Goal: Information Seeking & Learning: Learn about a topic

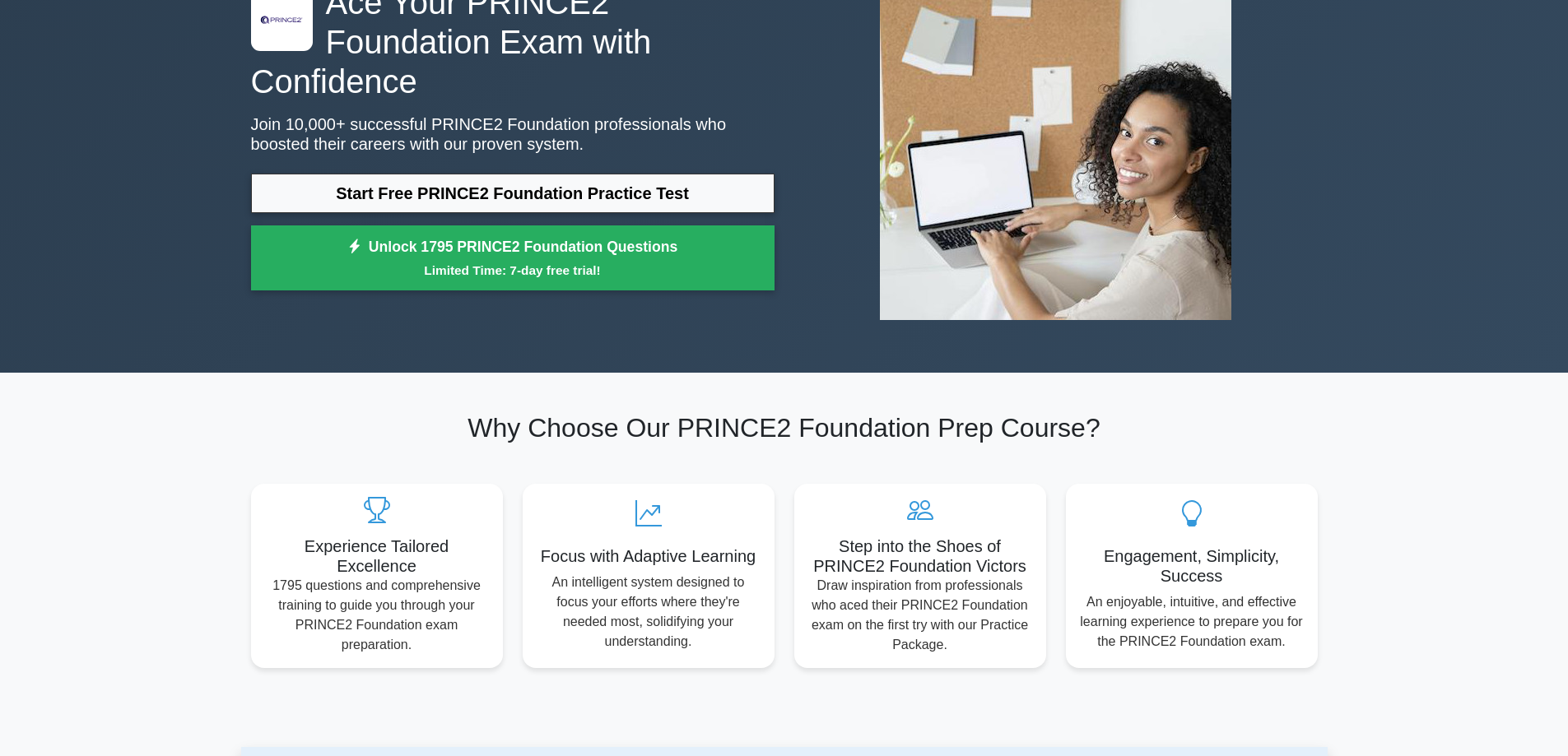
scroll to position [165, 0]
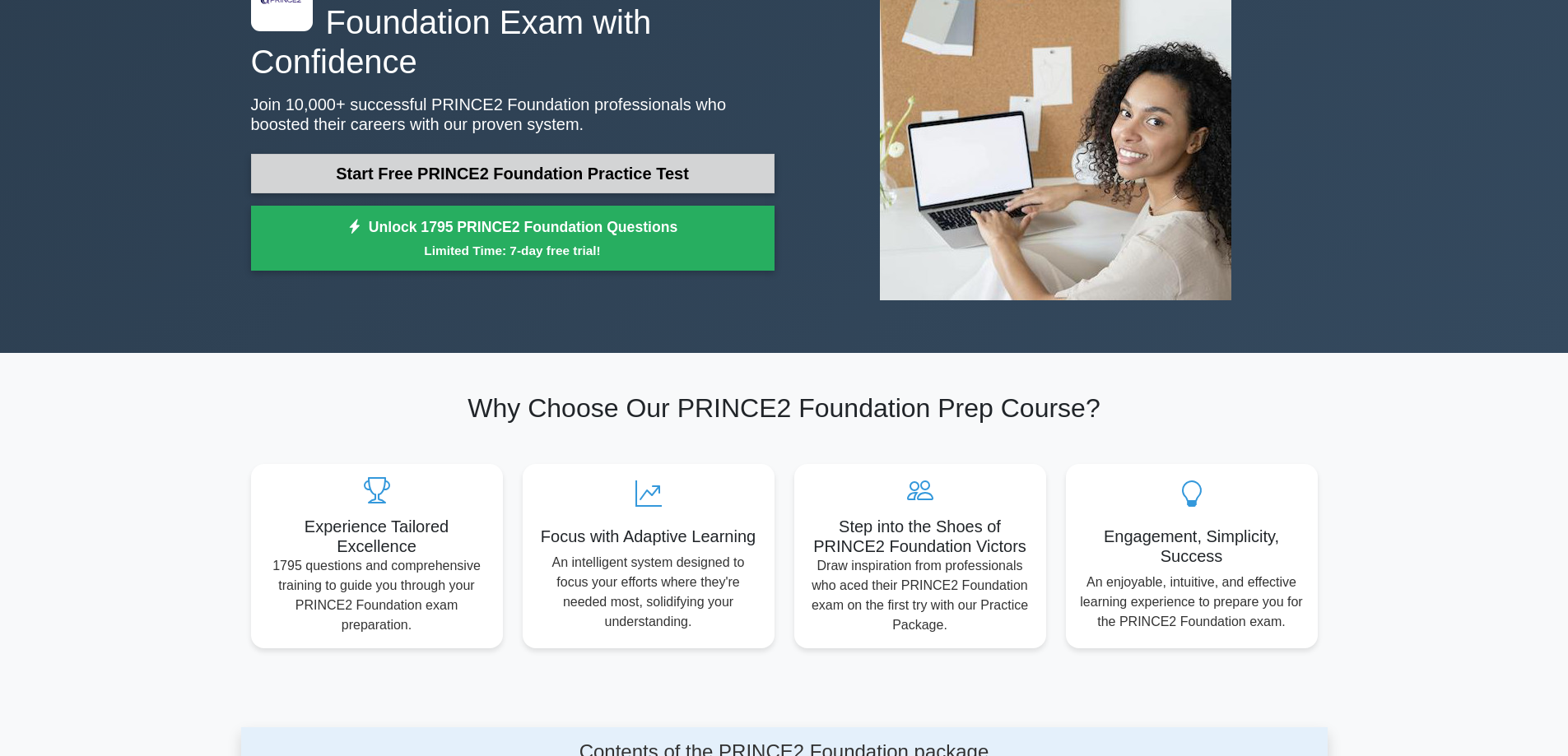
click at [549, 154] on link "Start Free PRINCE2 Foundation Practice Test" at bounding box center [512, 173] width 524 height 40
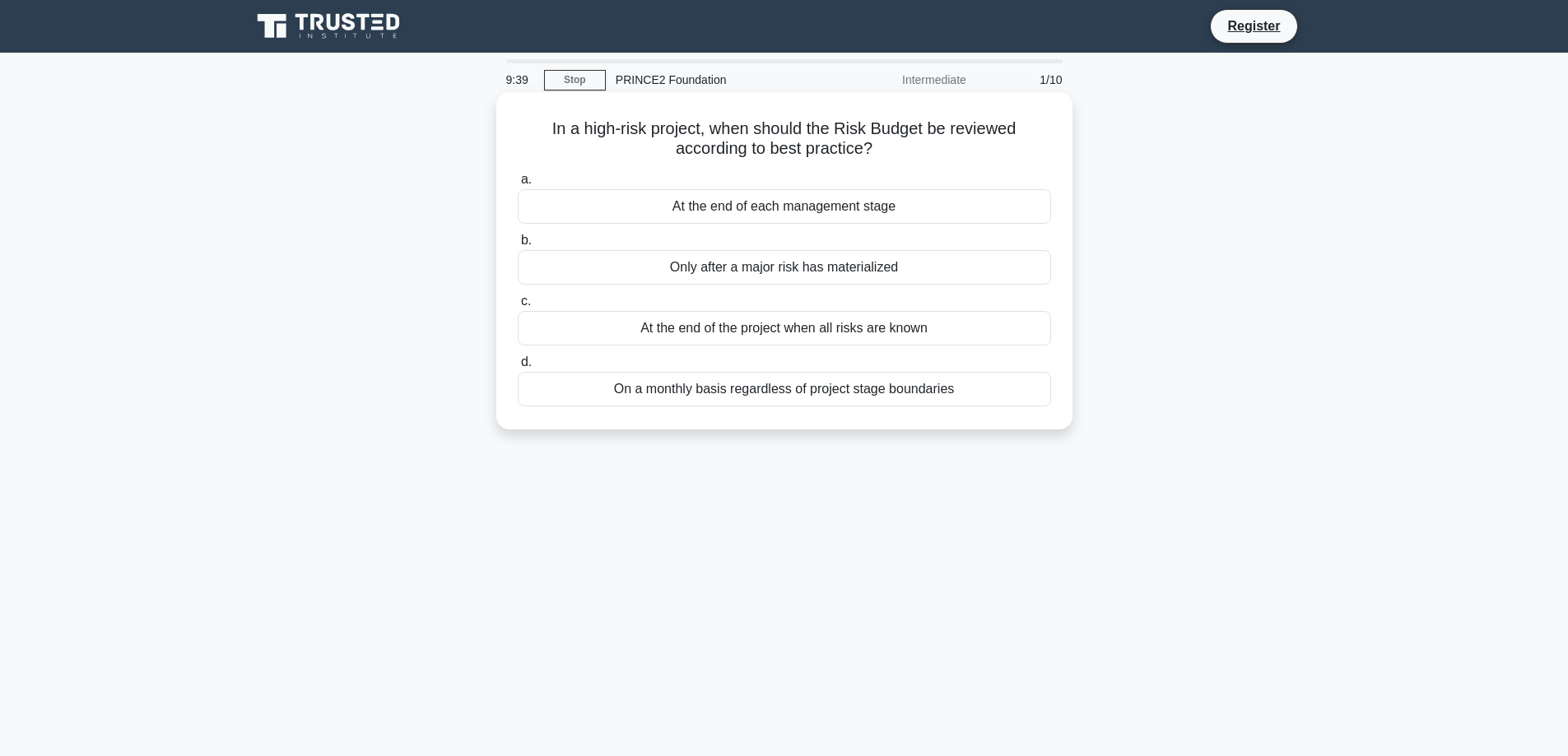
click at [768, 212] on div "At the end of each management stage" at bounding box center [784, 207] width 533 height 35
click at [518, 185] on input "a. At the end of each management stage" at bounding box center [518, 179] width 0 height 11
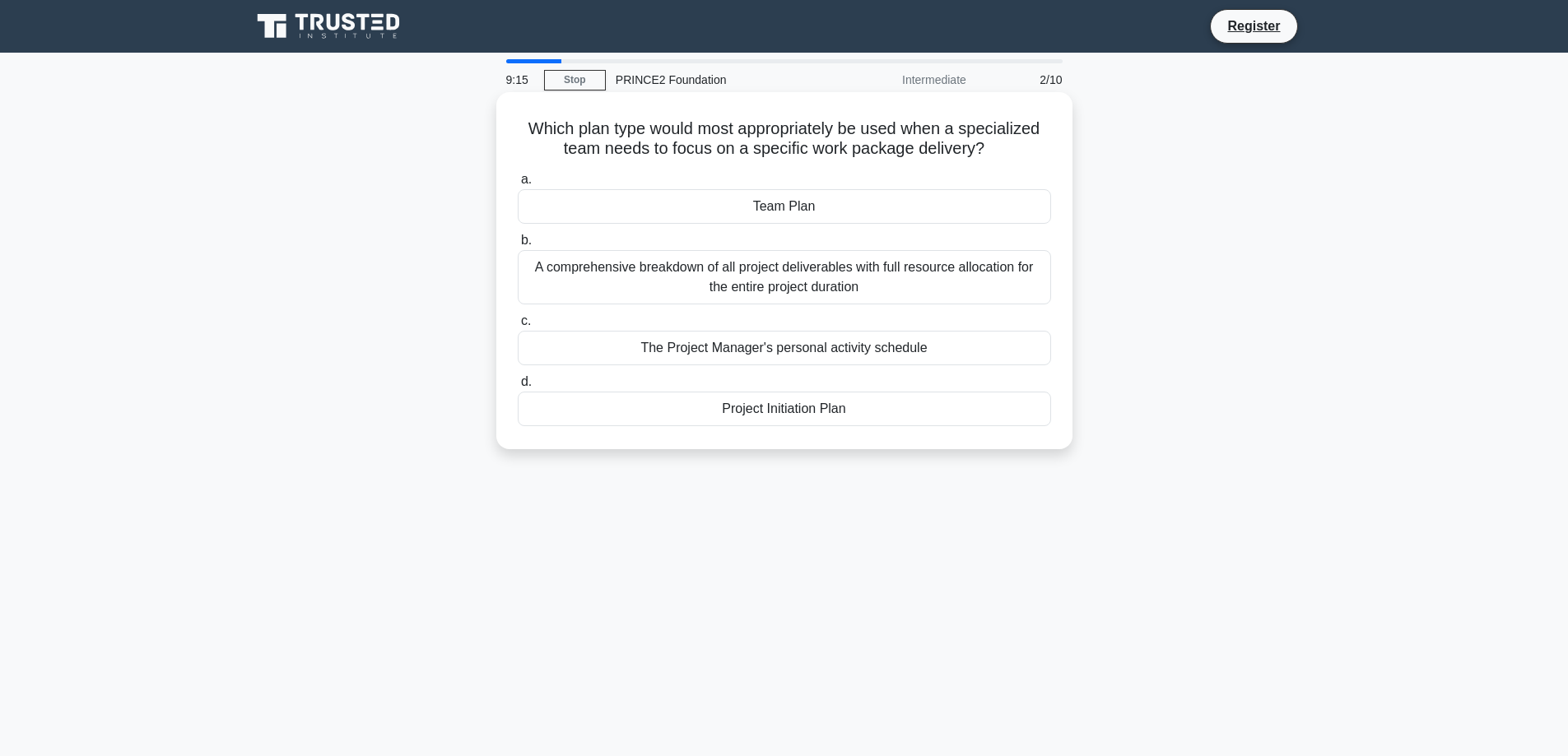
click at [781, 210] on div "Team Plan" at bounding box center [784, 207] width 533 height 35
click at [518, 185] on input "a. Team Plan" at bounding box center [518, 179] width 0 height 11
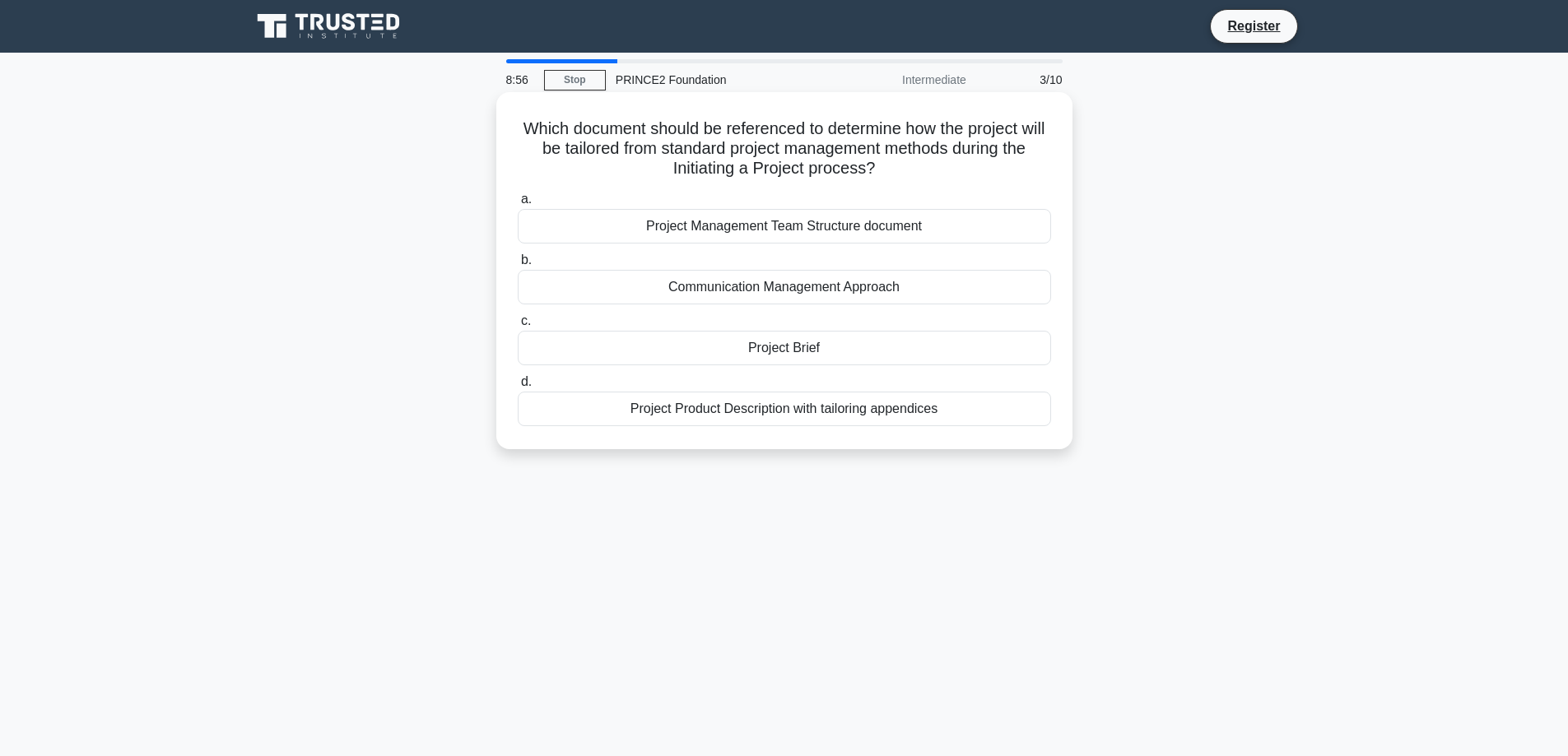
click at [797, 413] on div "Project Product Description with tailoring appendices" at bounding box center [784, 409] width 533 height 35
click at [518, 388] on input "d. Project Product Description with tailoring appendices" at bounding box center [518, 381] width 0 height 11
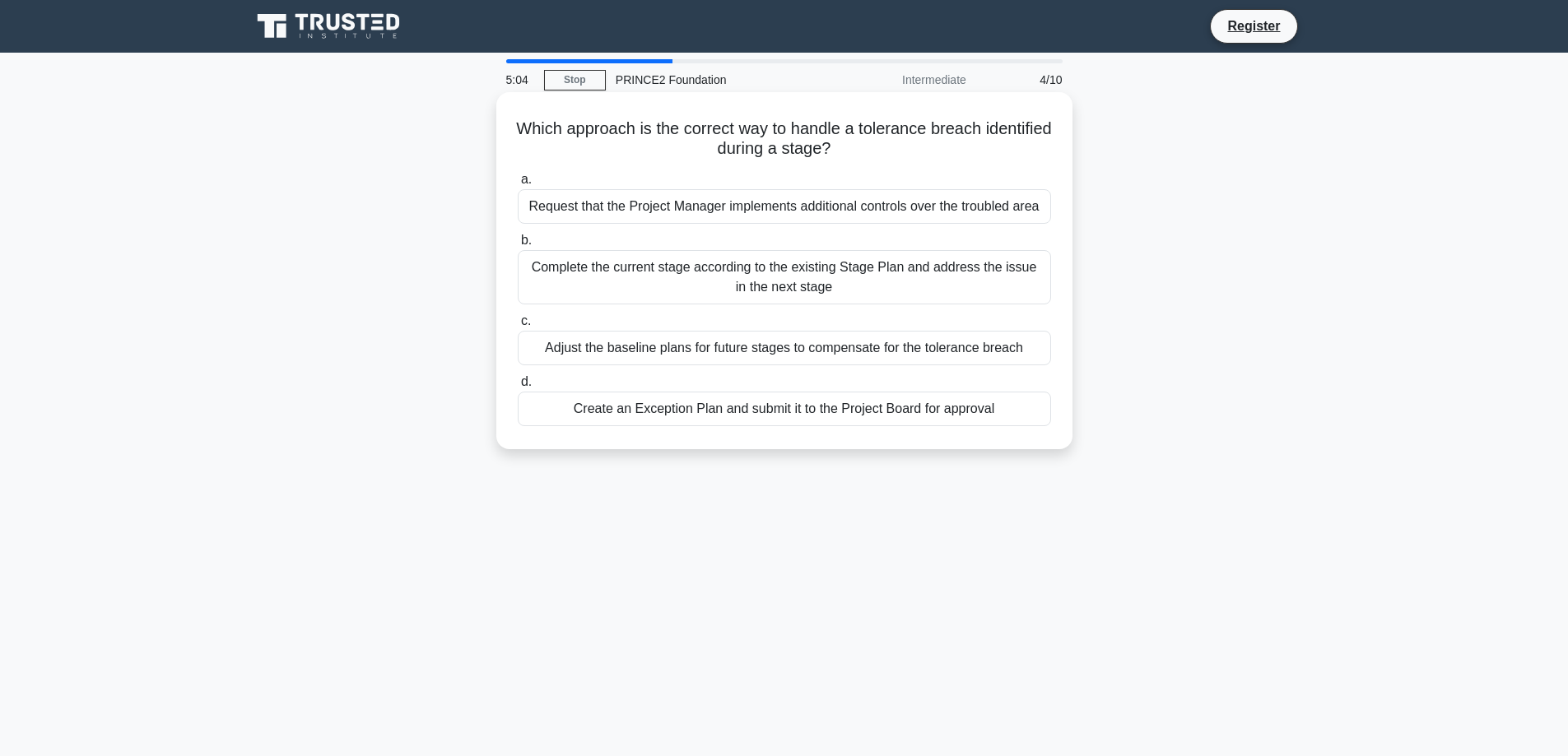
click at [788, 408] on div "Create an Exception Plan and submit it to the Project Board for approval" at bounding box center [784, 409] width 533 height 35
click at [518, 388] on input "d. Create an Exception Plan and submit it to the Project Board for approval" at bounding box center [518, 381] width 0 height 11
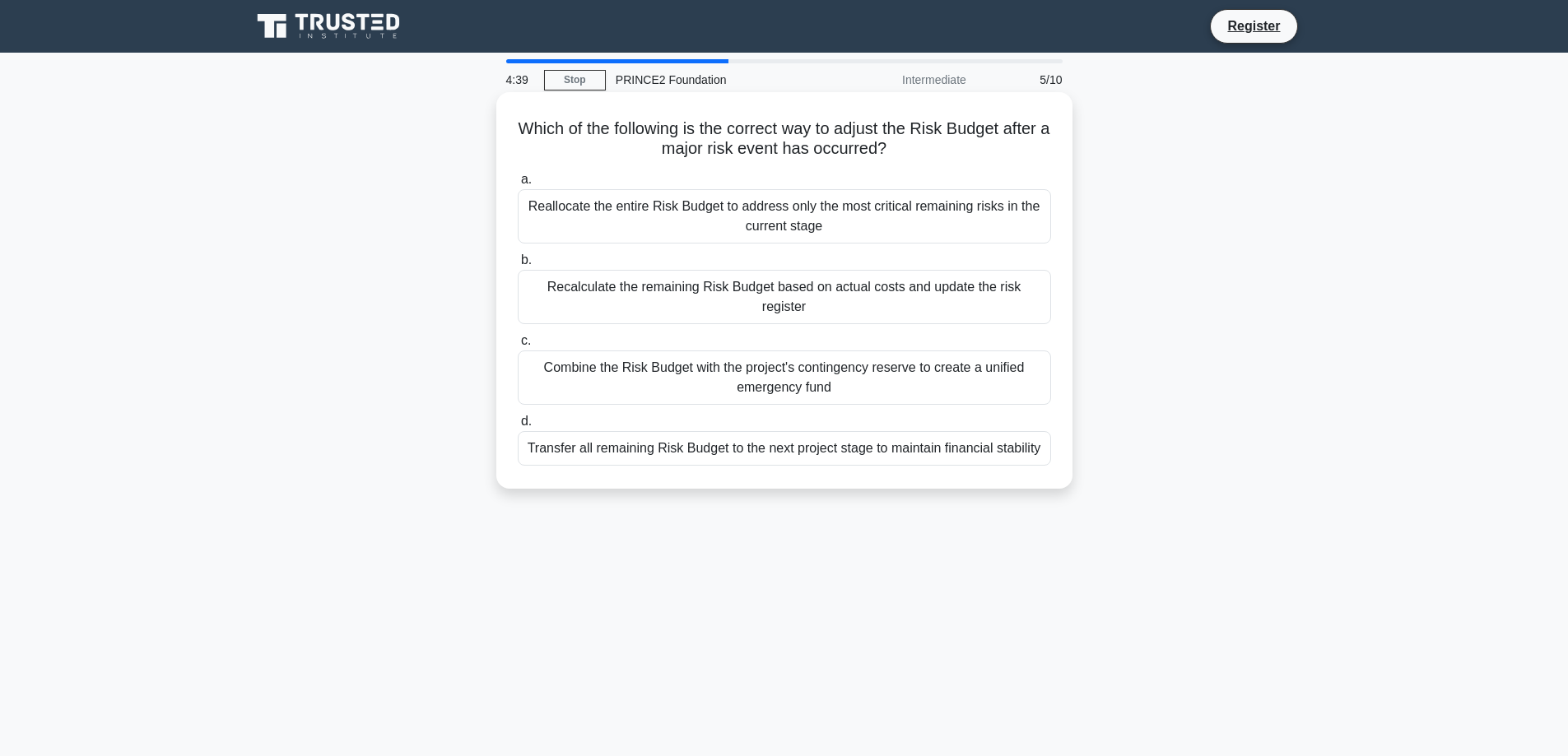
click at [807, 370] on div "Combine the Risk Budget with the project's contingency reserve to create a unif…" at bounding box center [784, 378] width 533 height 54
click at [518, 347] on input "c. Combine the Risk Budget with the project's contingency reserve to create a u…" at bounding box center [518, 341] width 0 height 11
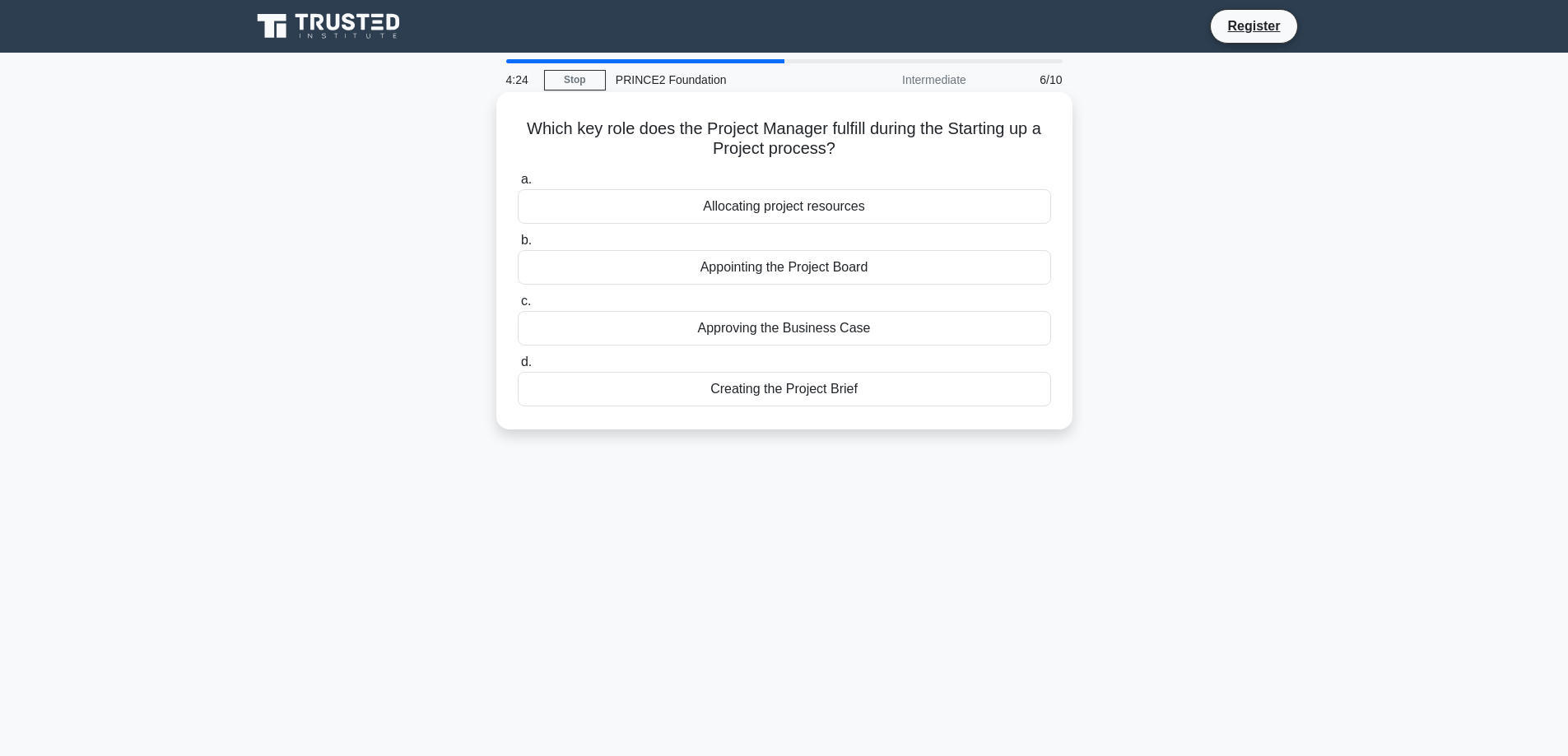
click at [745, 395] on div "Creating the Project Brief" at bounding box center [784, 389] width 533 height 35
click at [518, 368] on input "d. Creating the Project Brief" at bounding box center [518, 362] width 0 height 11
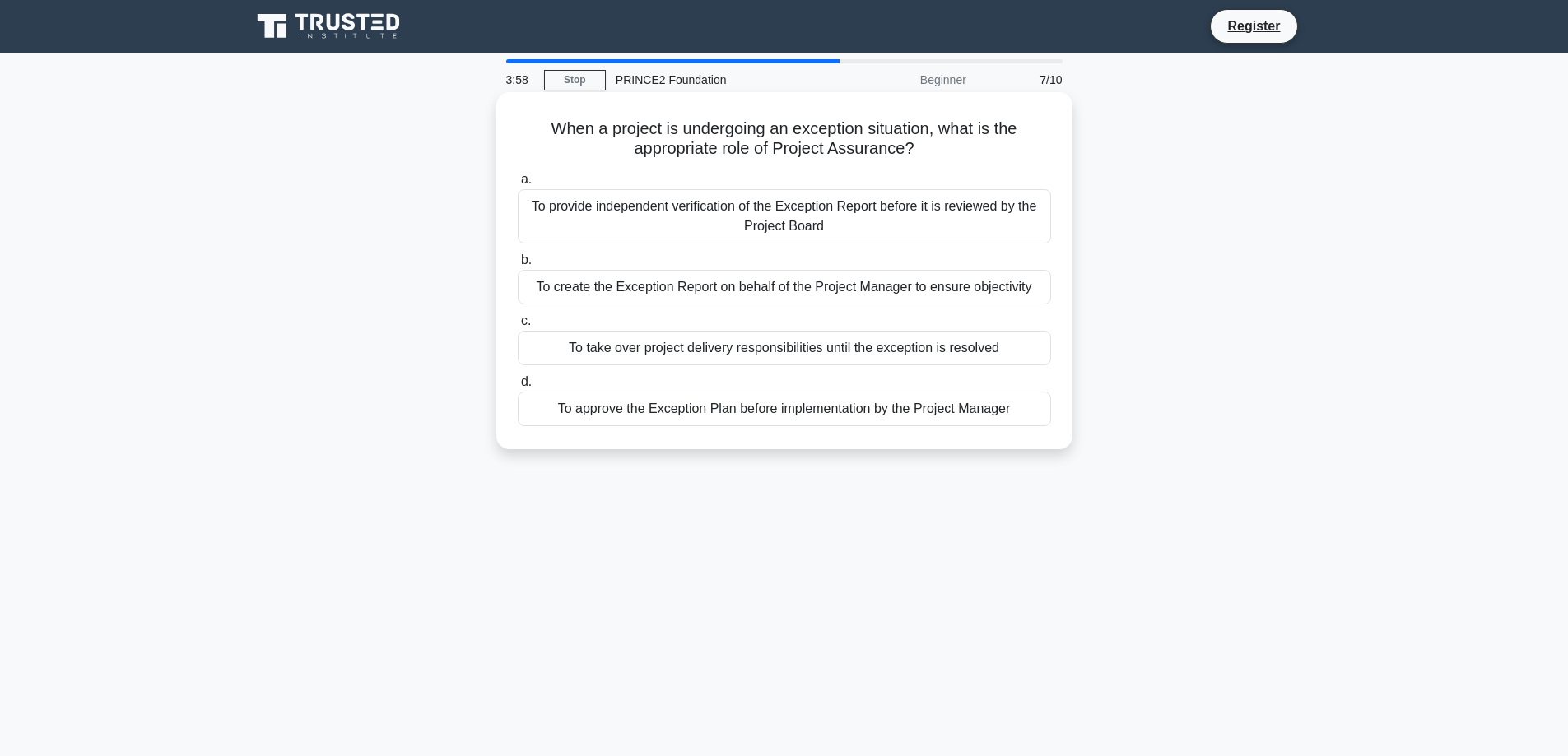
click at [840, 219] on div "To provide independent verification of the Exception Report before it is review…" at bounding box center [784, 217] width 533 height 54
click at [518, 185] on input "a. To provide independent verification of the Exception Report before it is rev…" at bounding box center [518, 179] width 0 height 11
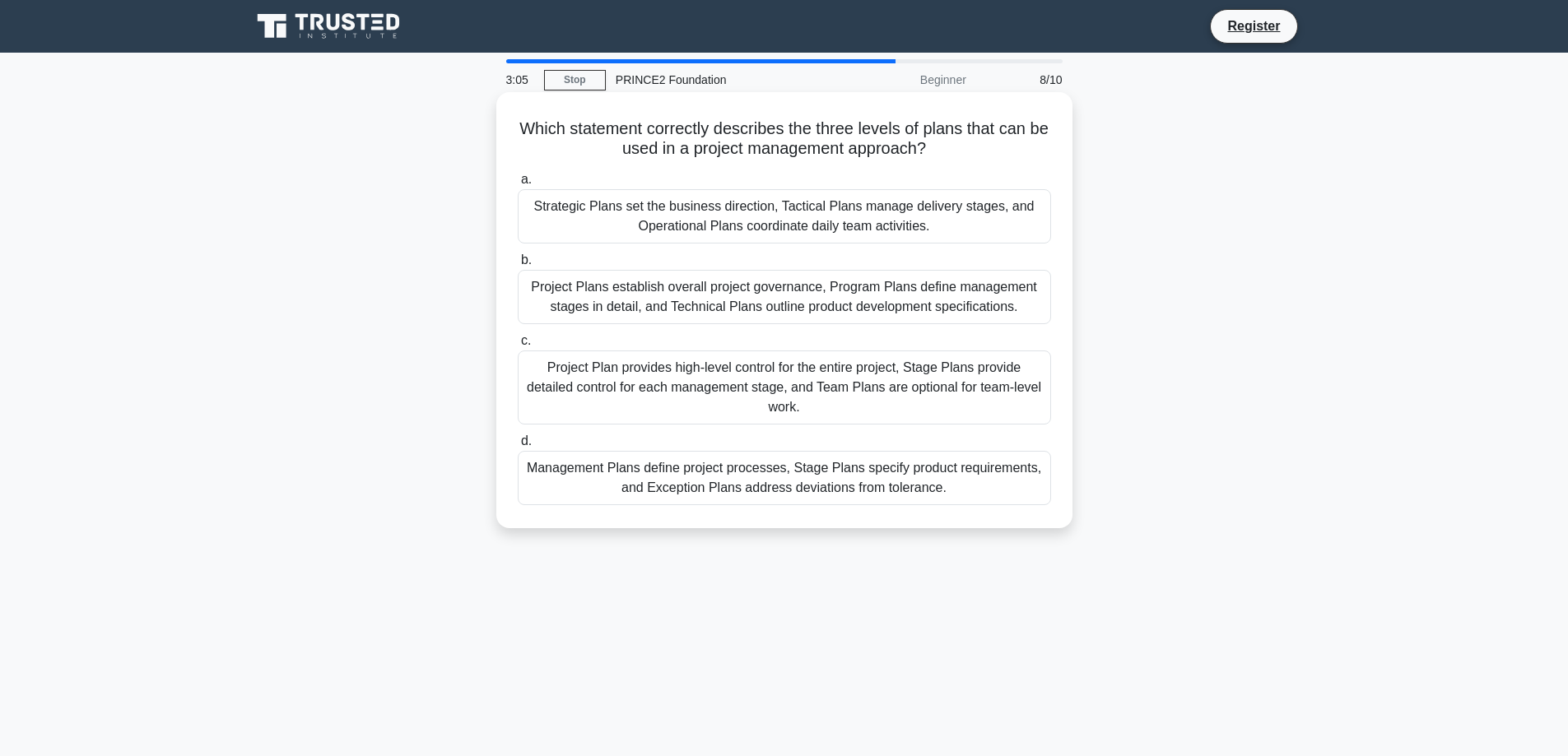
click at [817, 392] on div "Project Plan provides high-level control for the entire project, Stage Plans pr…" at bounding box center [784, 387] width 533 height 75
click at [518, 347] on input "c. Project Plan provides high-level control for the entire project, Stage Plans…" at bounding box center [518, 341] width 0 height 11
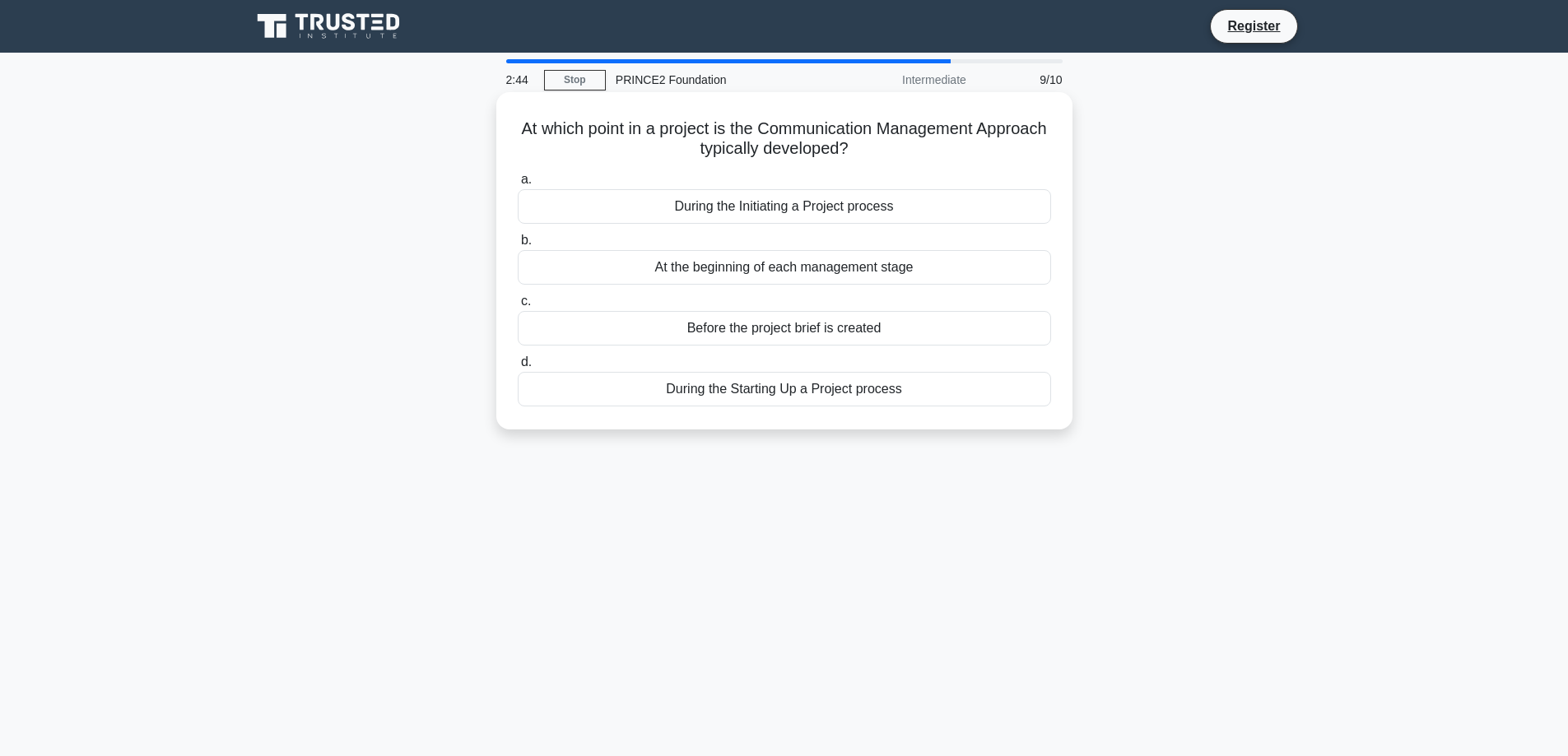
click at [805, 215] on div "During the Initiating a Project process" at bounding box center [784, 207] width 533 height 35
click at [518, 185] on input "a. During the Initiating a Project process" at bounding box center [518, 179] width 0 height 11
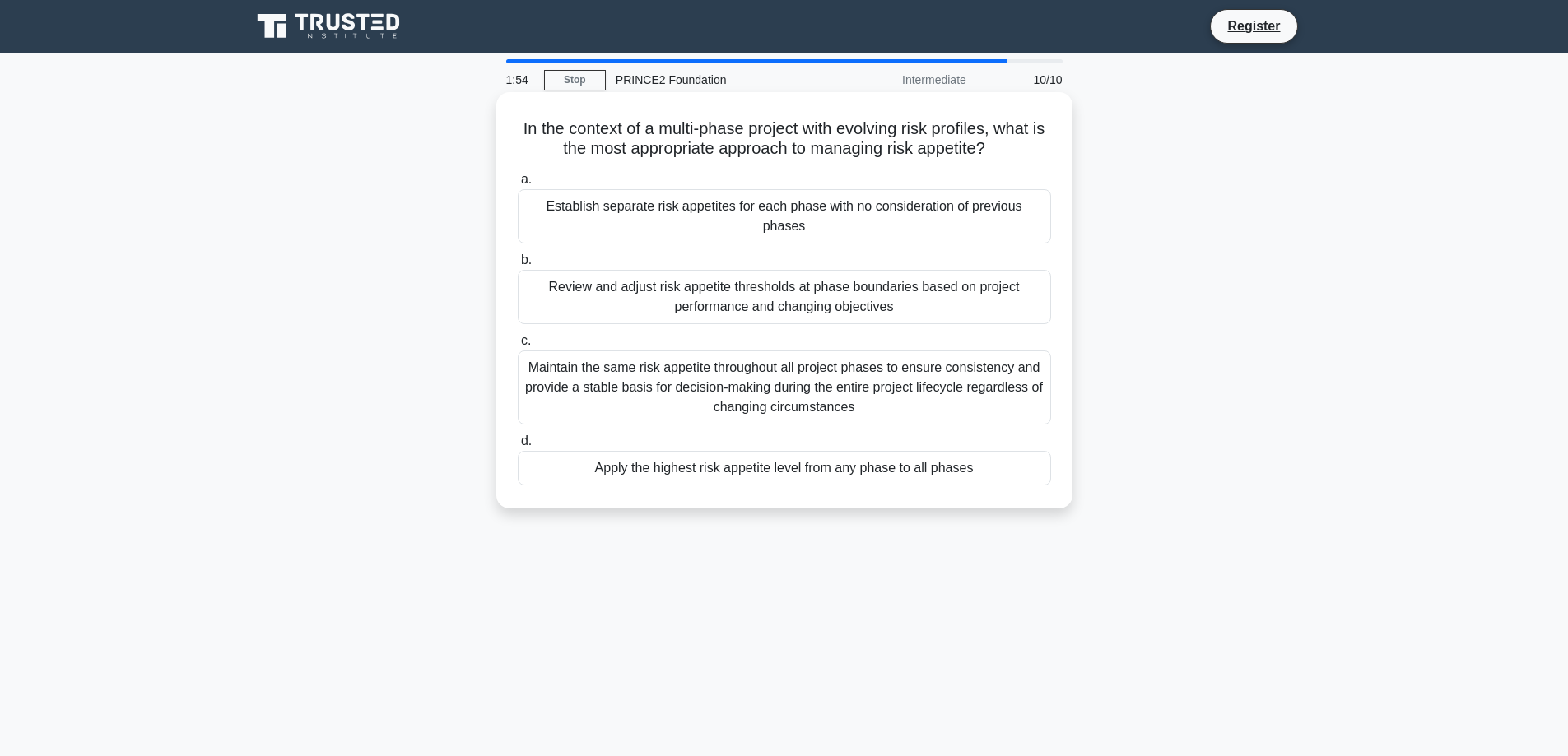
click at [835, 279] on div "Review and adjust risk appetite thresholds at phase boundaries based on project…" at bounding box center [784, 297] width 533 height 54
drag, startPoint x: 703, startPoint y: 282, endPoint x: 653, endPoint y: 281, distance: 50.0
click at [704, 282] on div "Review and adjust risk appetite thresholds at phase boundaries based on project…" at bounding box center [784, 297] width 533 height 54
click at [518, 266] on input "b. Review and adjust risk appetite thresholds at phase boundaries based on proj…" at bounding box center [518, 260] width 0 height 11
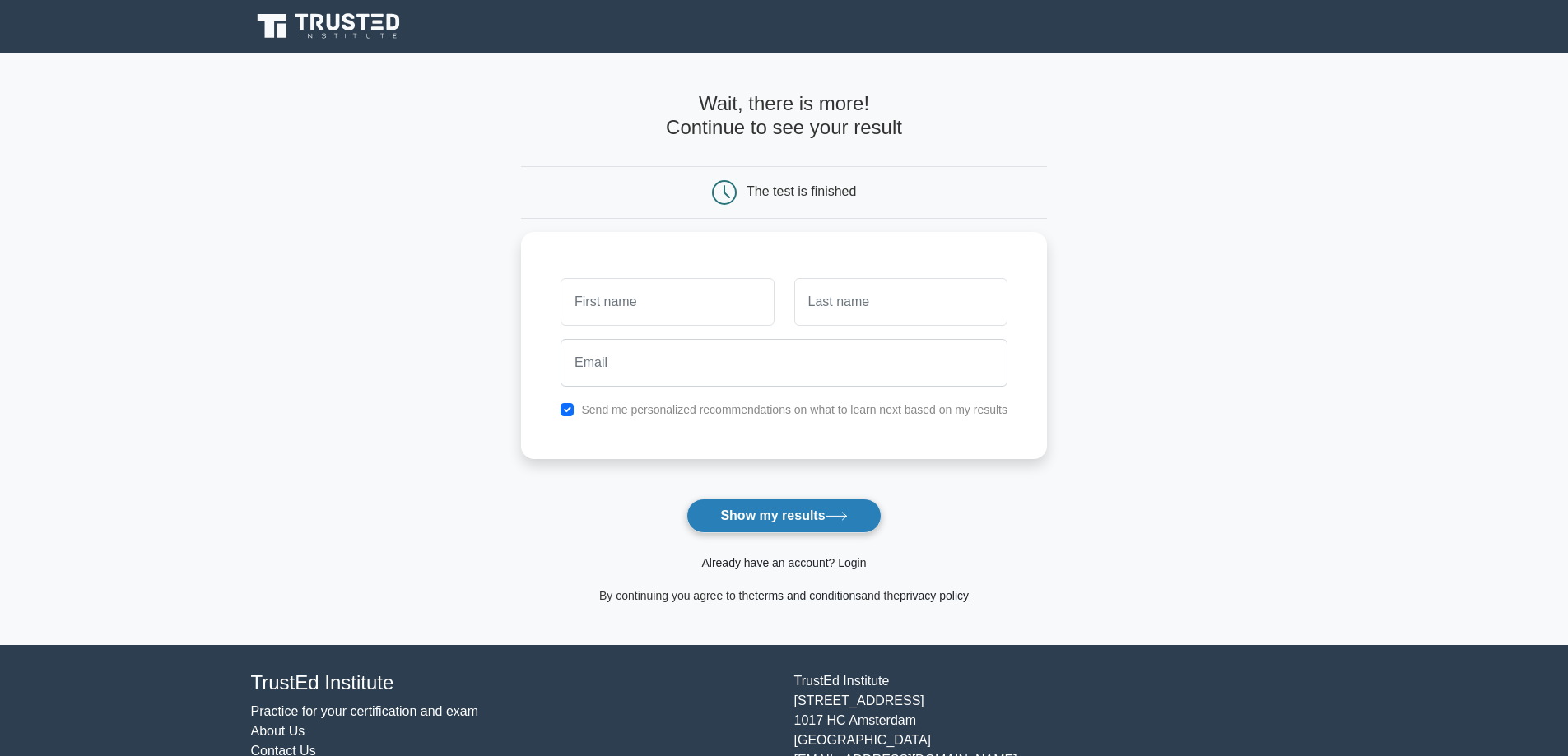
click at [769, 516] on button "Show my results" at bounding box center [783, 516] width 195 height 35
